Goal: Task Accomplishment & Management: Use online tool/utility

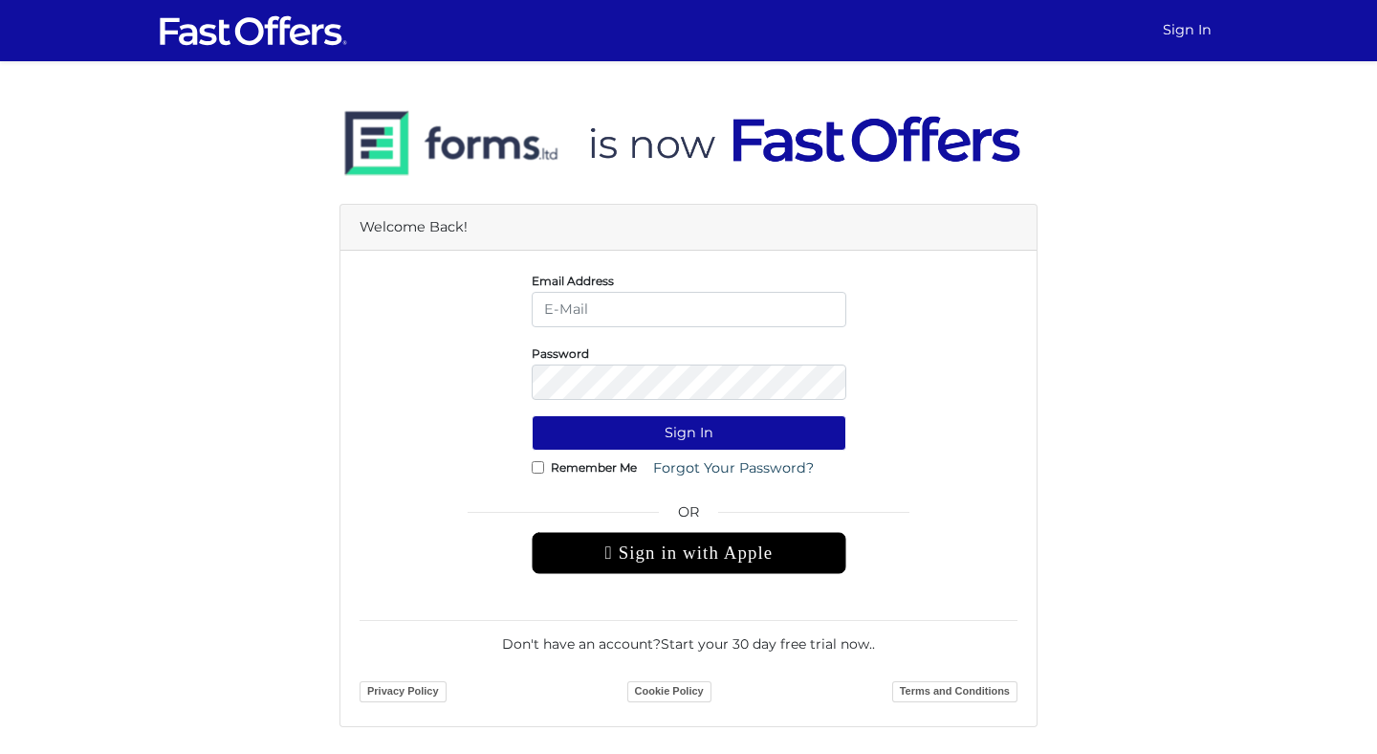
type input "[EMAIL_ADDRESS][DOMAIN_NAME]"
click at [540, 471] on input "Remember Me" at bounding box center [538, 467] width 12 height 12
checkbox input "true"
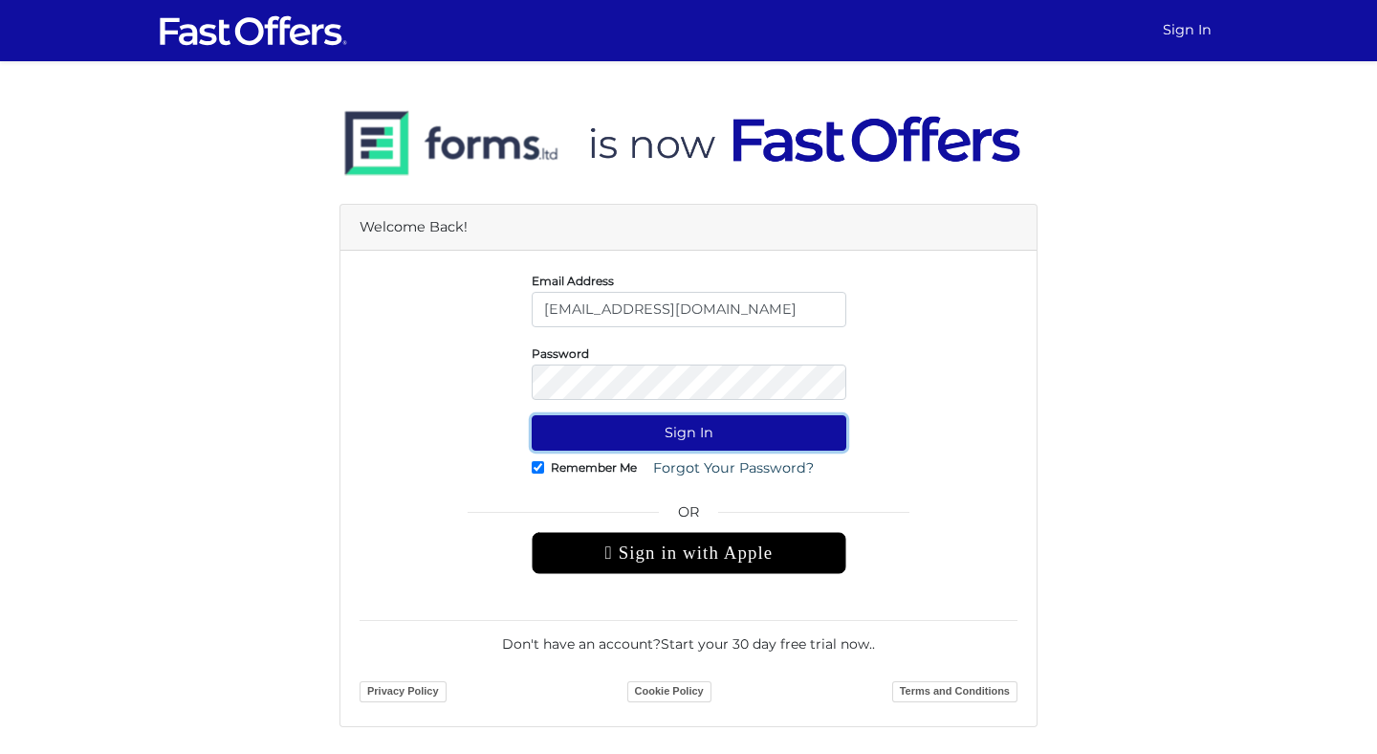
click at [633, 445] on button "Sign In" at bounding box center [689, 432] width 315 height 35
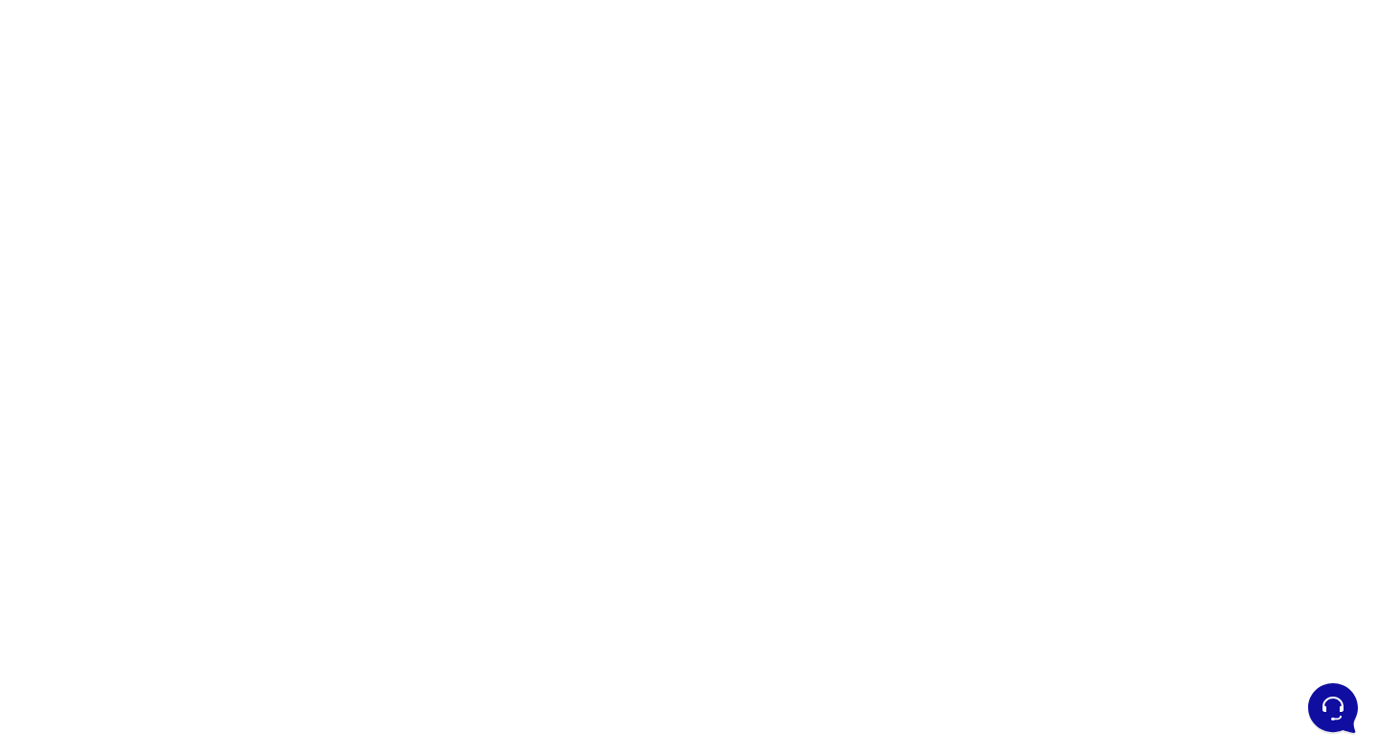
scroll to position [106, 0]
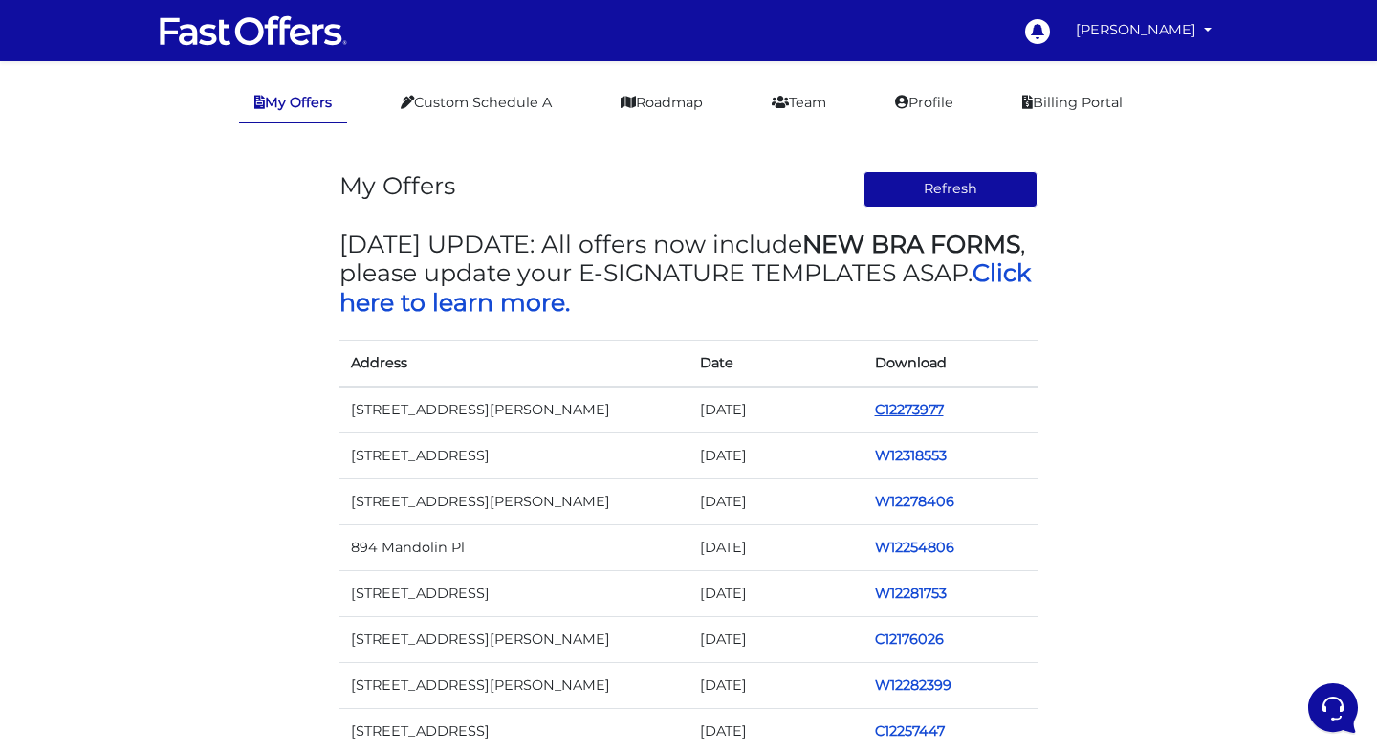
click at [913, 408] on link "C12273977" at bounding box center [909, 409] width 69 height 17
